Goal: Find specific page/section: Find specific page/section

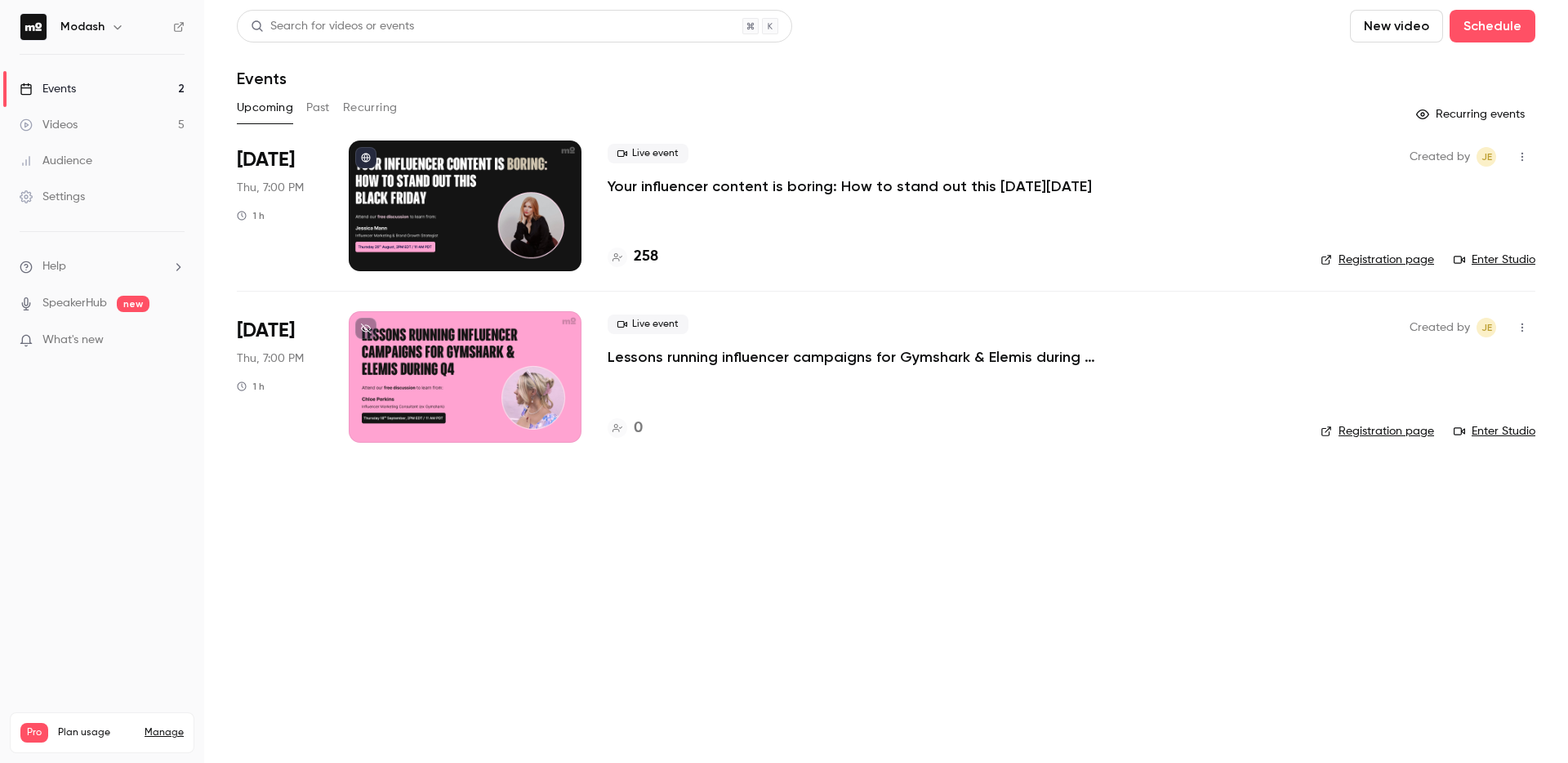
click at [83, 96] on link "Events 2" at bounding box center [102, 89] width 204 height 36
click at [84, 155] on div "Audience" at bounding box center [55, 161] width 73 height 17
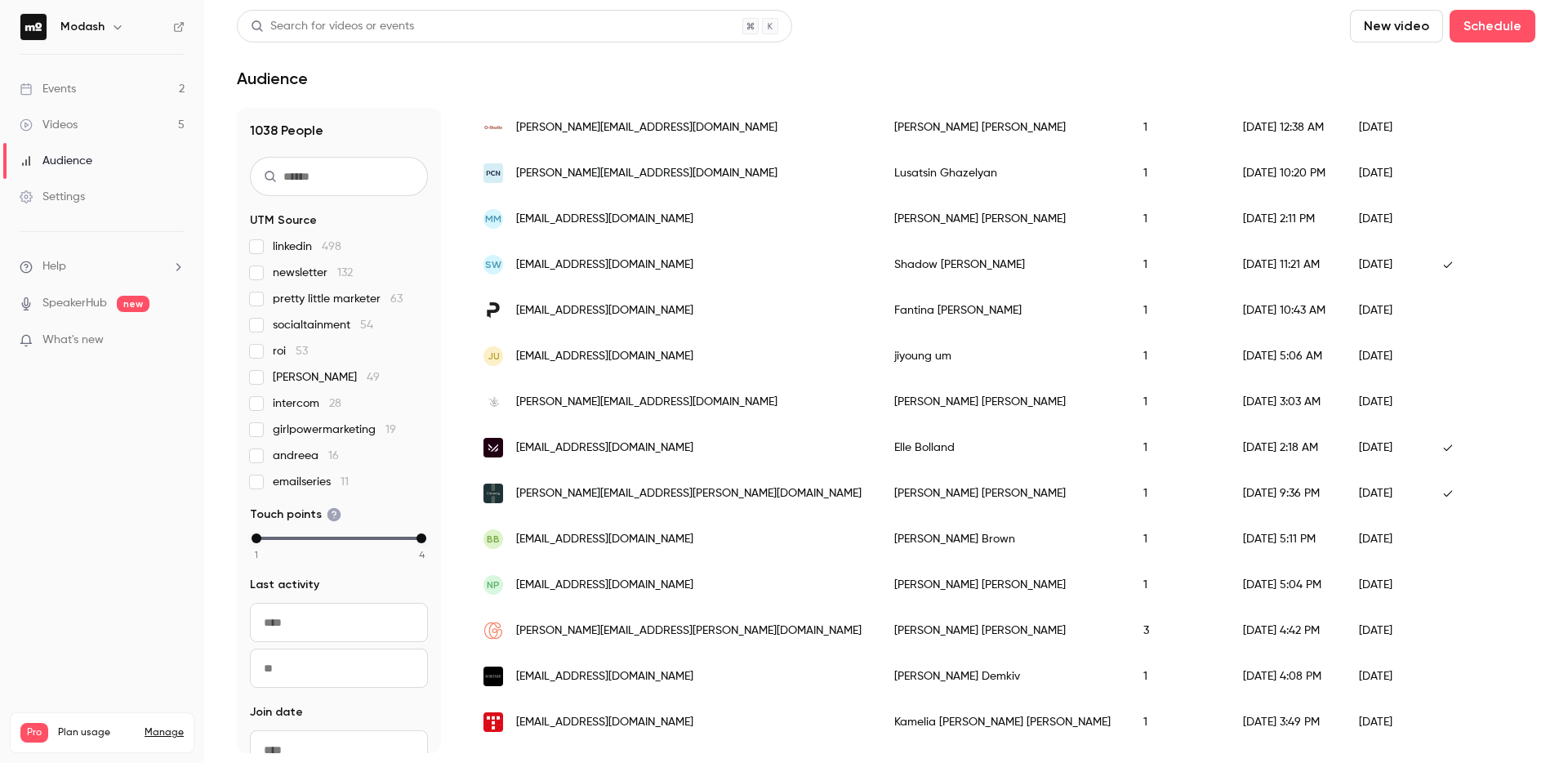
scroll to position [549, 0]
